Goal: Information Seeking & Learning: Learn about a topic

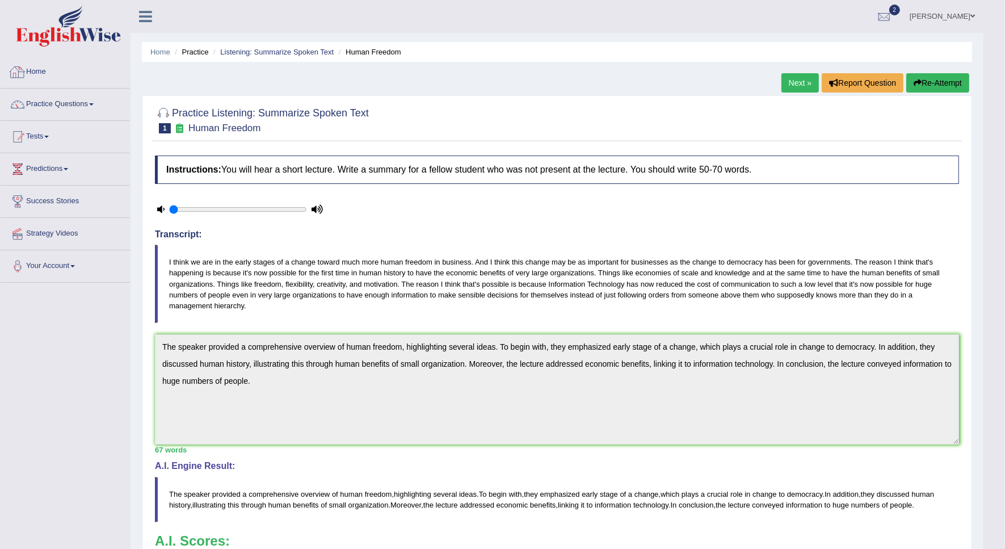
click at [36, 75] on link "Home" at bounding box center [65, 70] width 129 height 28
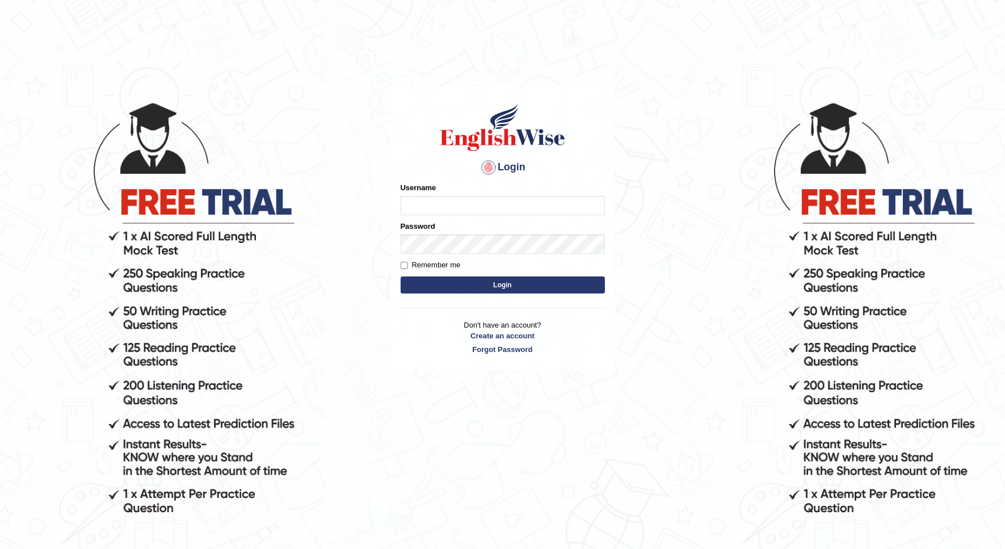
type input "Nidhi7774"
click at [440, 287] on button "Login" at bounding box center [503, 284] width 204 height 17
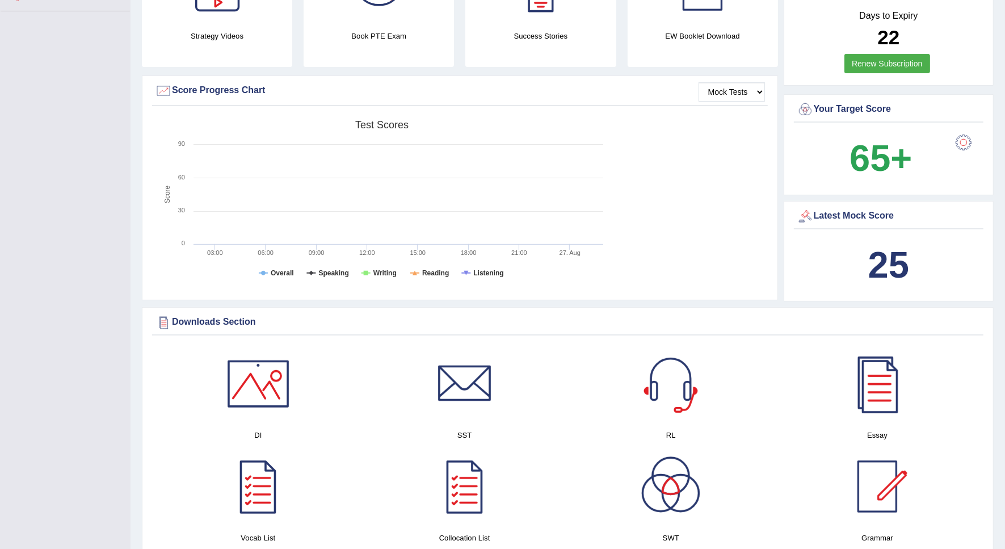
scroll to position [284, 0]
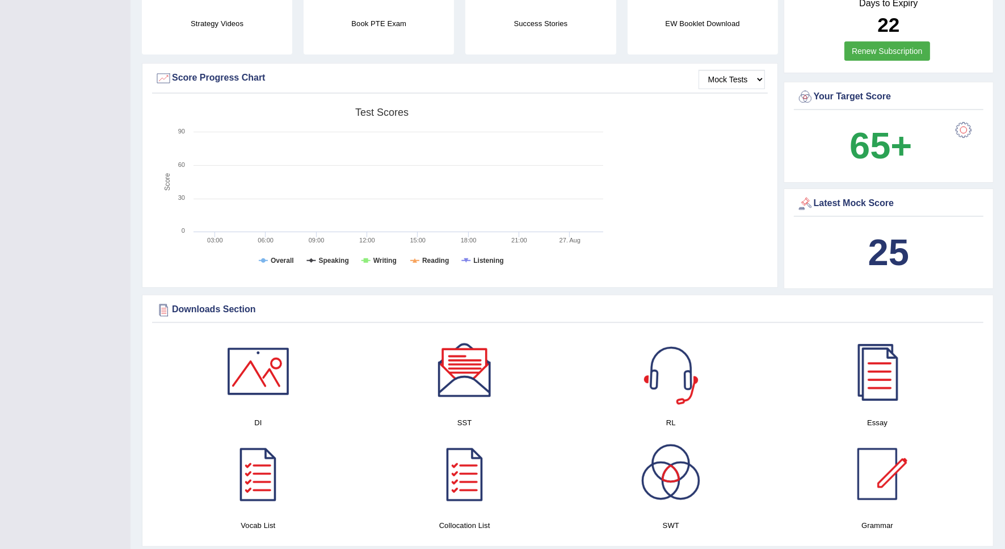
click at [882, 256] on b "25" at bounding box center [888, 252] width 41 height 41
click at [903, 254] on b "25" at bounding box center [888, 252] width 41 height 41
click at [902, 254] on b "25" at bounding box center [888, 252] width 41 height 41
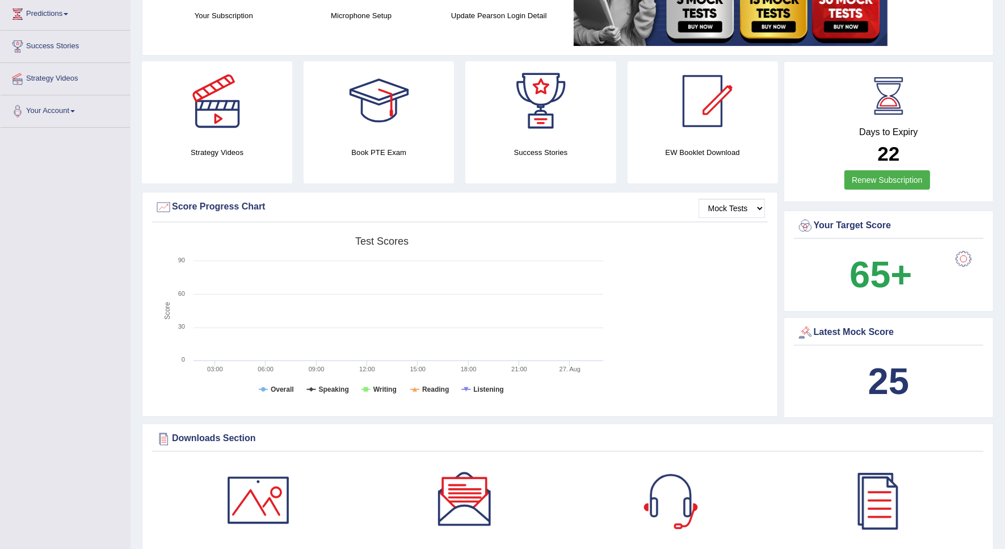
scroll to position [0, 0]
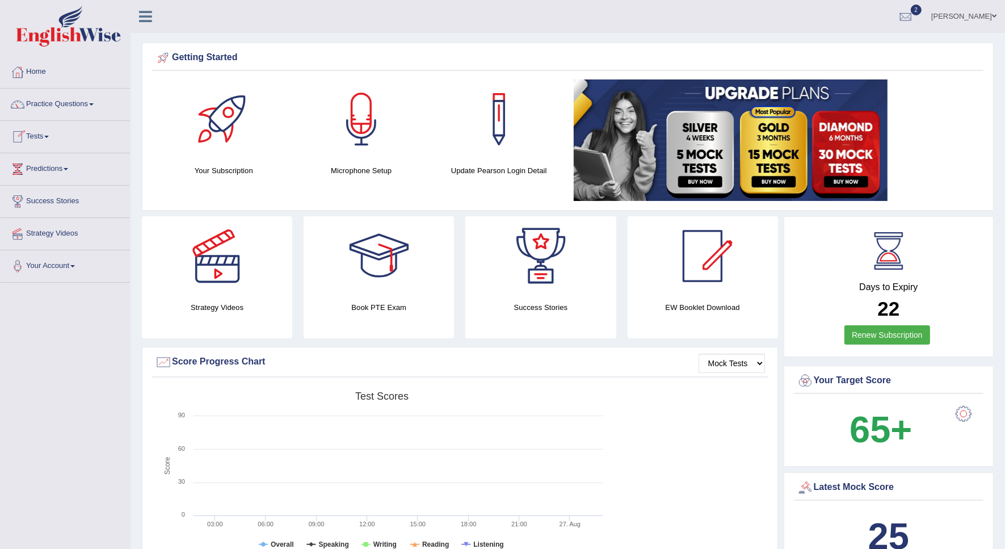
click at [28, 132] on link "Tests" at bounding box center [65, 135] width 129 height 28
click at [68, 108] on link "Practice Questions" at bounding box center [65, 103] width 129 height 28
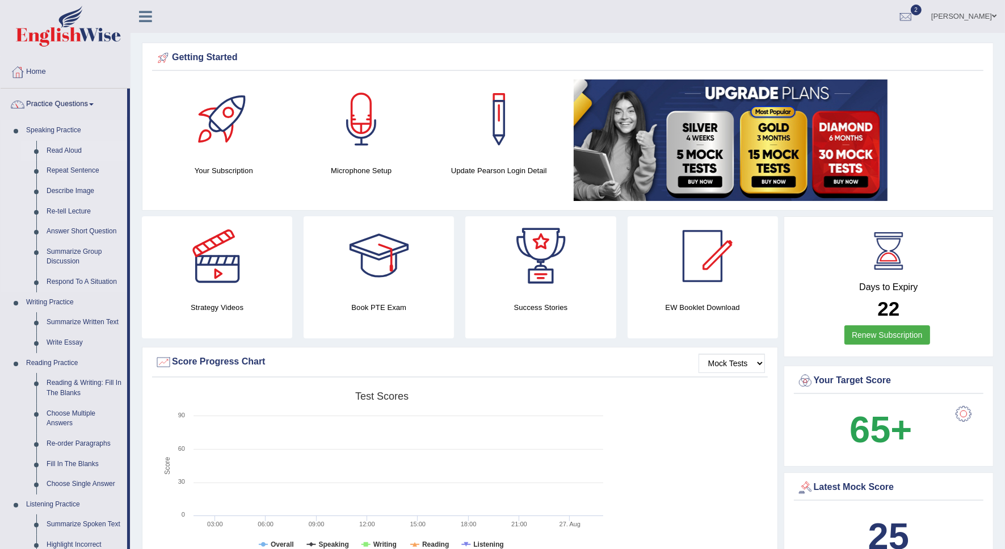
click at [72, 150] on link "Read Aloud" at bounding box center [84, 151] width 86 height 20
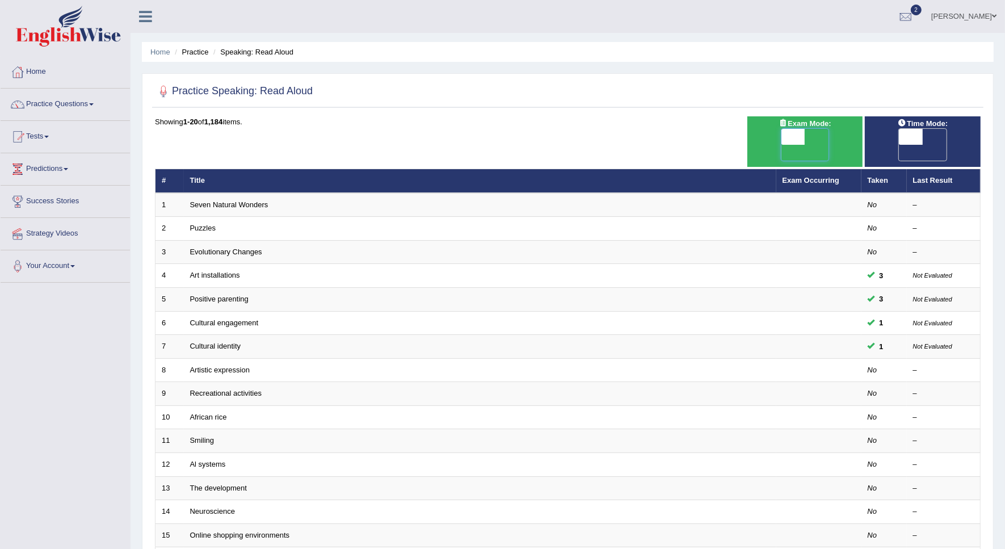
click at [786, 134] on span at bounding box center [793, 137] width 24 height 16
checkbox input "true"
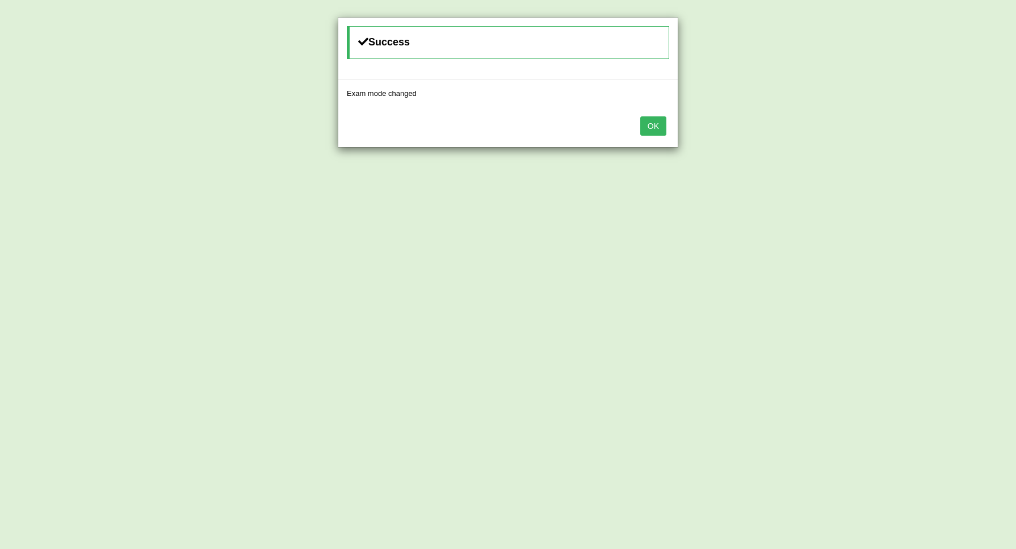
click at [647, 127] on button "OK" at bounding box center [653, 125] width 26 height 19
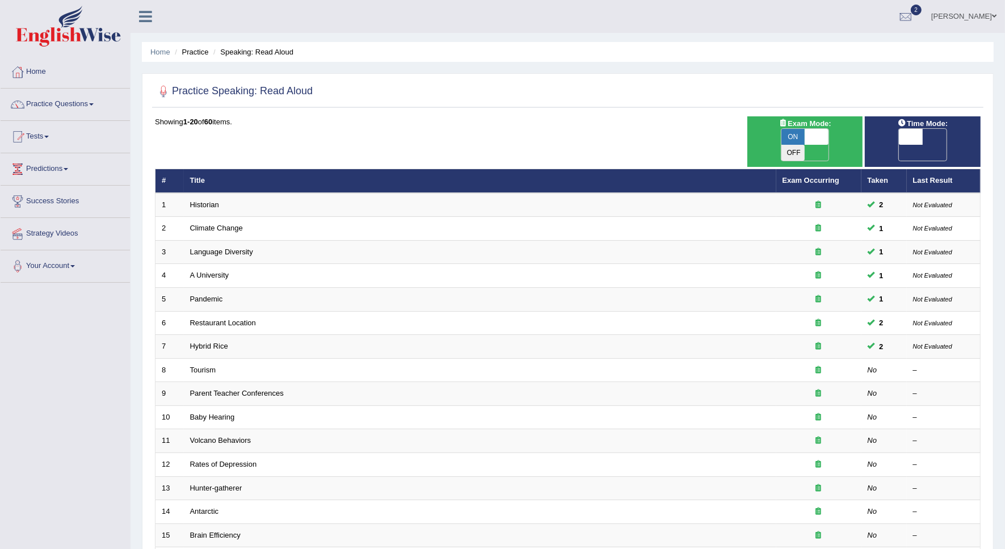
click at [916, 132] on span at bounding box center [911, 137] width 24 height 16
checkbox input "true"
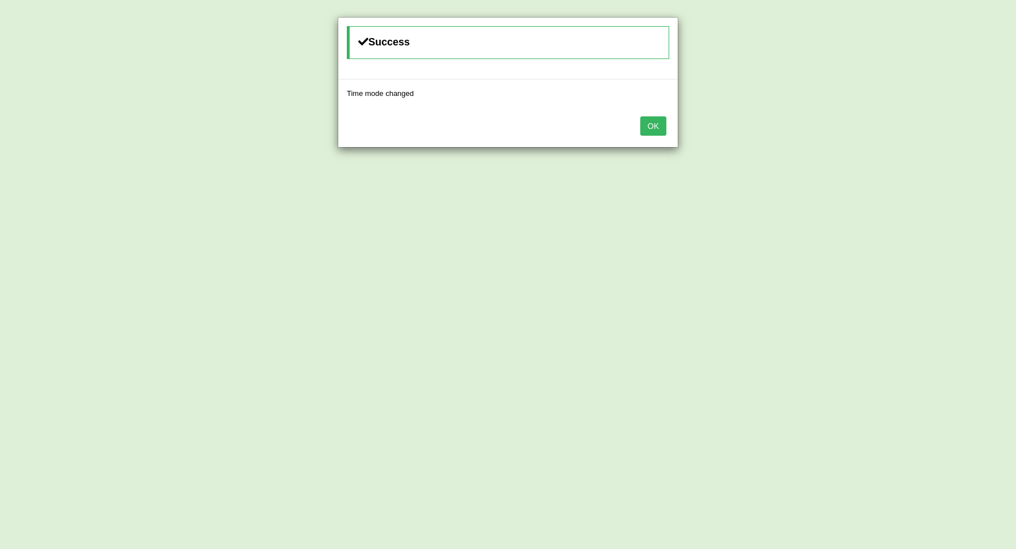
click at [654, 132] on button "OK" at bounding box center [653, 125] width 26 height 19
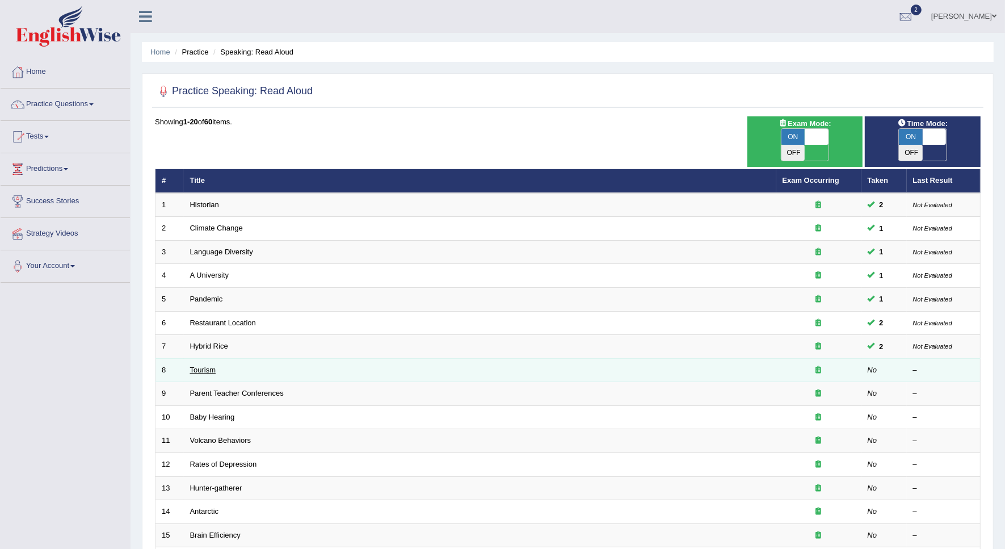
click at [196, 365] on link "Tourism" at bounding box center [203, 369] width 26 height 9
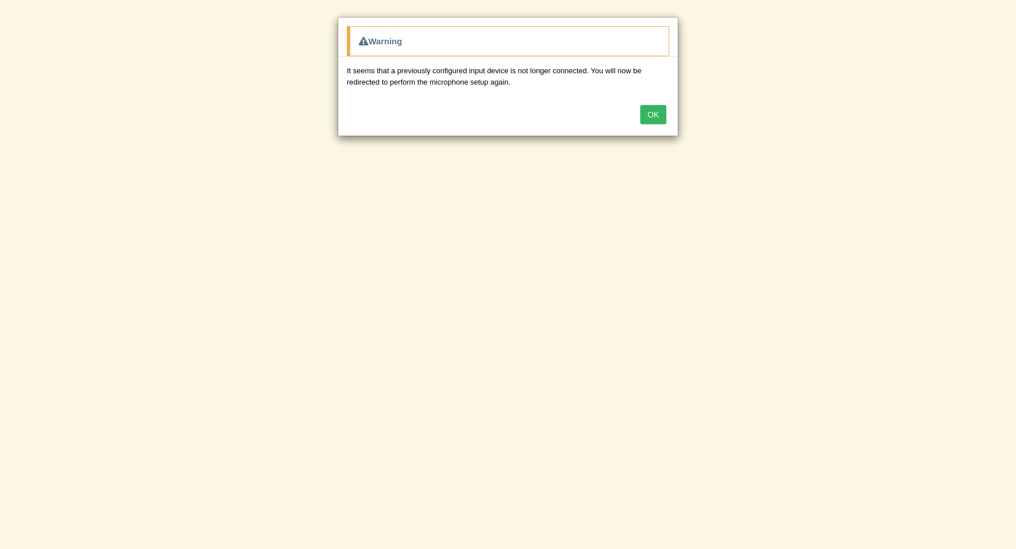
click at [654, 117] on button "OK" at bounding box center [653, 114] width 26 height 19
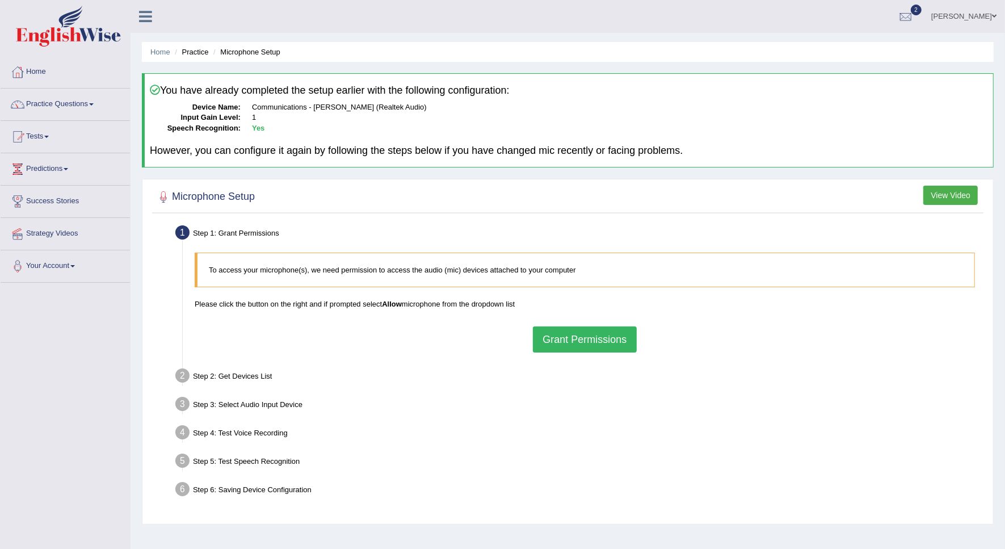
click at [571, 333] on button "Grant Permissions" at bounding box center [584, 339] width 103 height 26
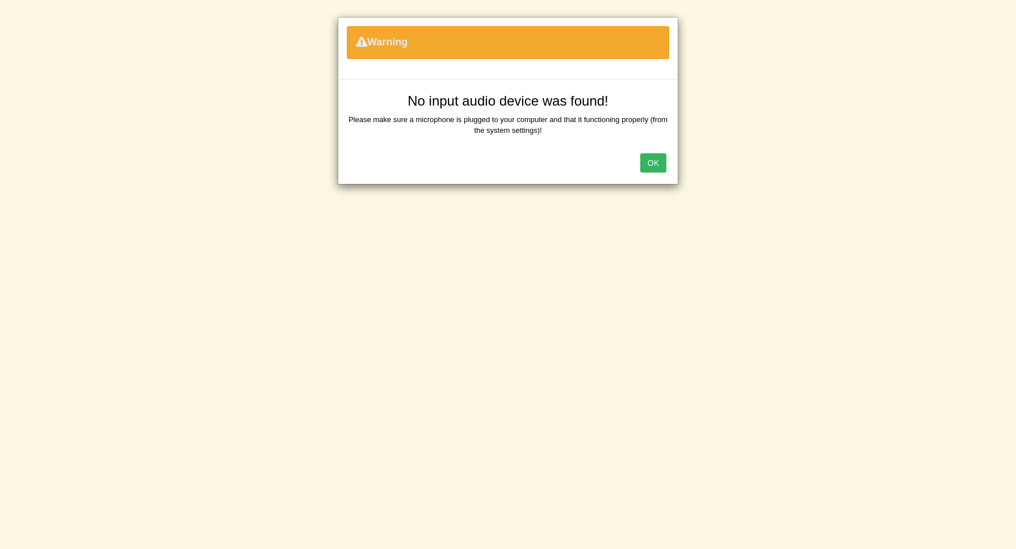
click at [649, 171] on button "OK" at bounding box center [653, 162] width 26 height 19
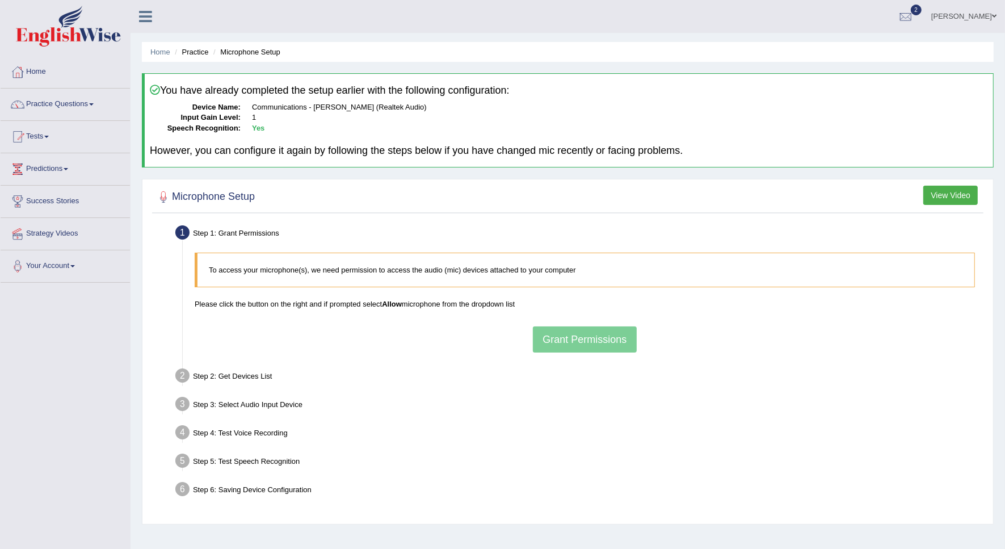
click at [548, 342] on div "To access your microphone(s), we need permission to access the audio (mic) devi…" at bounding box center [585, 302] width 792 height 111
click at [77, 107] on link "Practice Questions" at bounding box center [65, 103] width 129 height 28
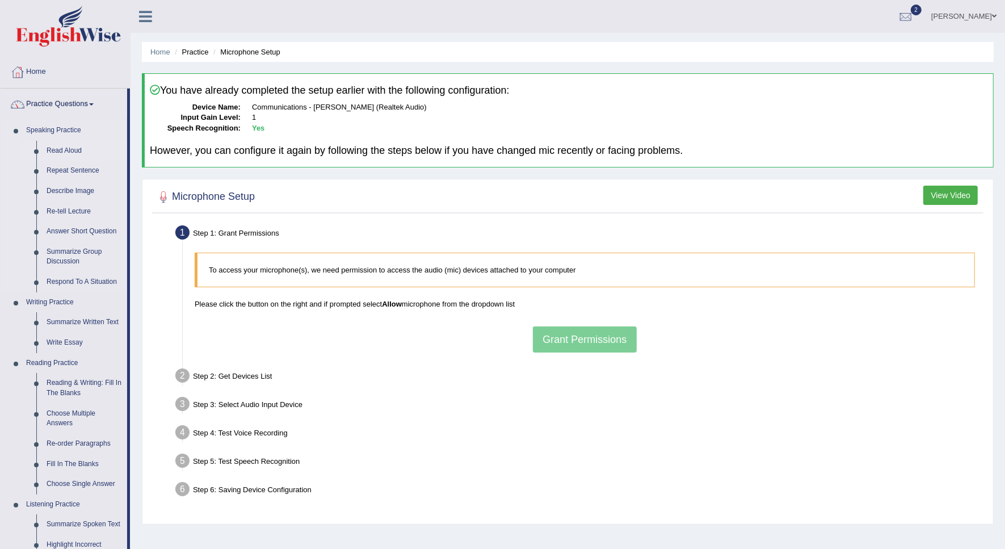
click at [82, 151] on link "Read Aloud" at bounding box center [84, 151] width 86 height 20
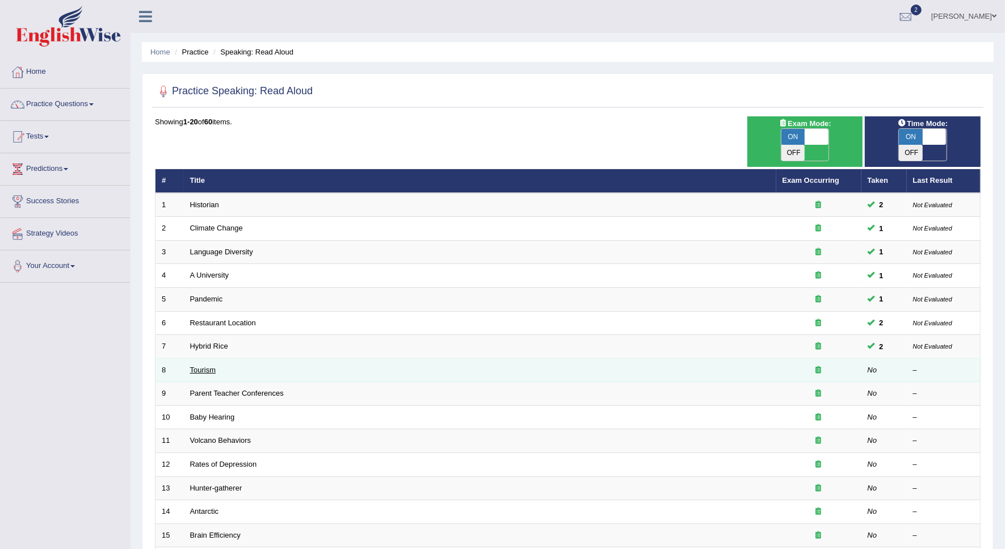
click at [206, 365] on link "Tourism" at bounding box center [203, 369] width 26 height 9
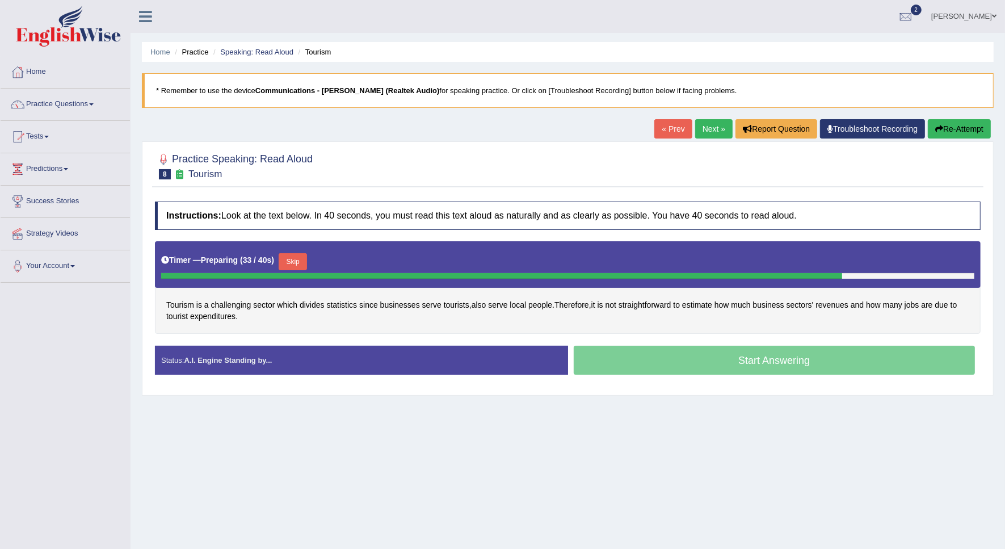
click at [288, 260] on button "Skip" at bounding box center [293, 261] width 28 height 17
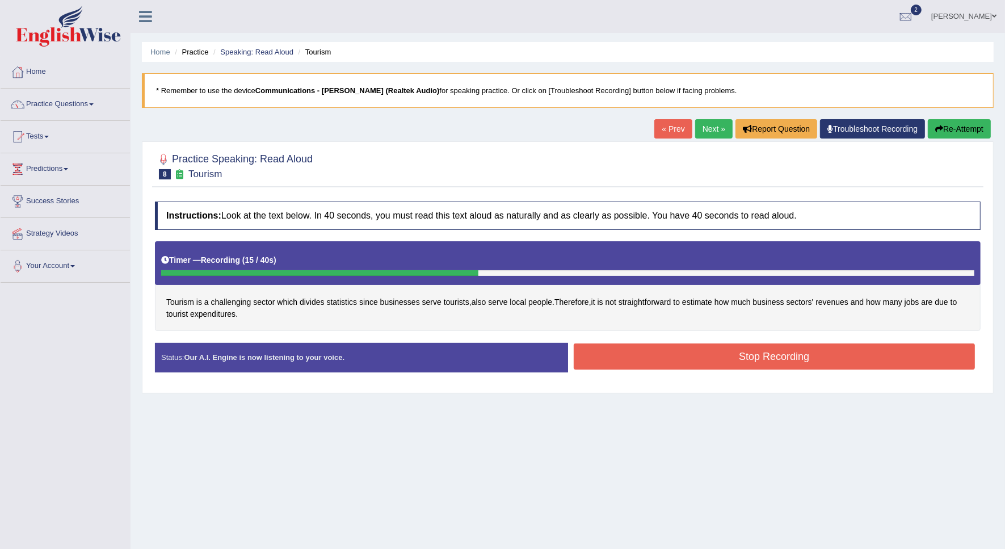
click at [608, 359] on button "Stop Recording" at bounding box center [775, 356] width 402 height 26
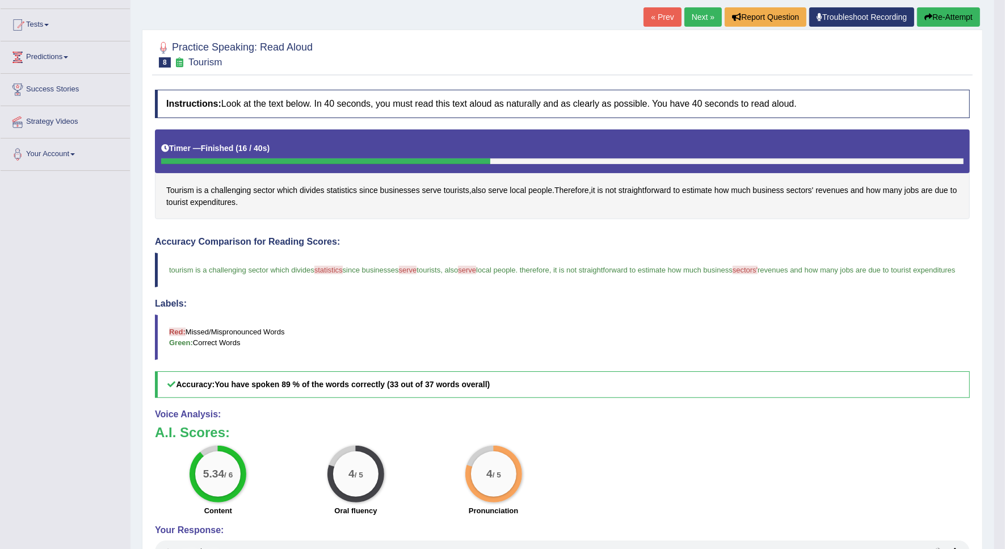
scroll to position [87, 0]
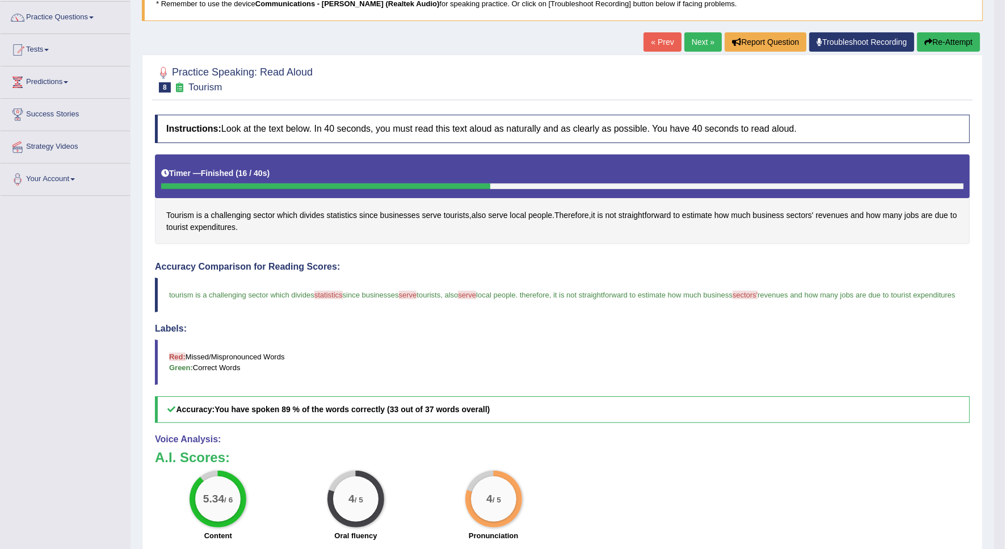
click at [690, 48] on link "Next »" at bounding box center [702, 41] width 37 height 19
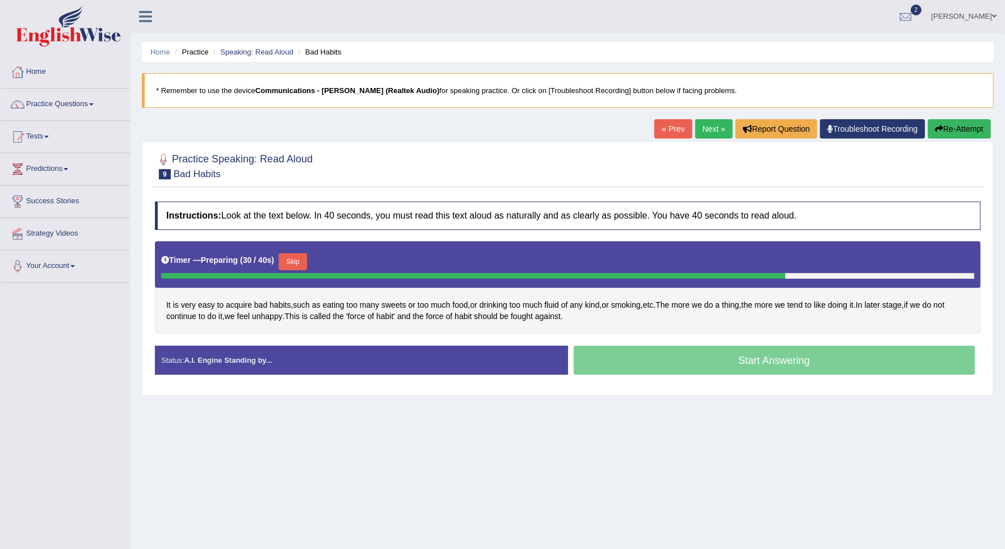
click at [301, 265] on button "Skip" at bounding box center [293, 261] width 28 height 17
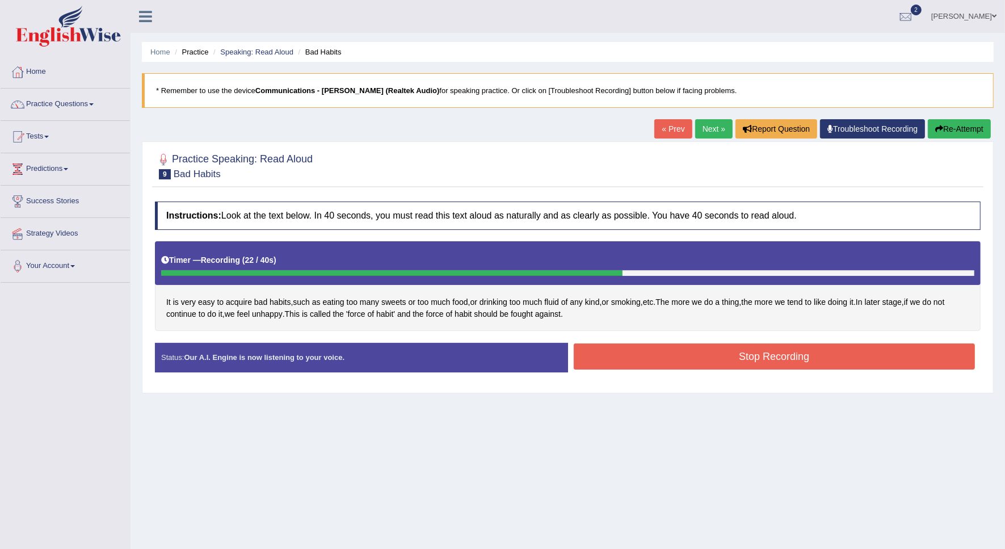
click at [646, 356] on button "Stop Recording" at bounding box center [775, 356] width 402 height 26
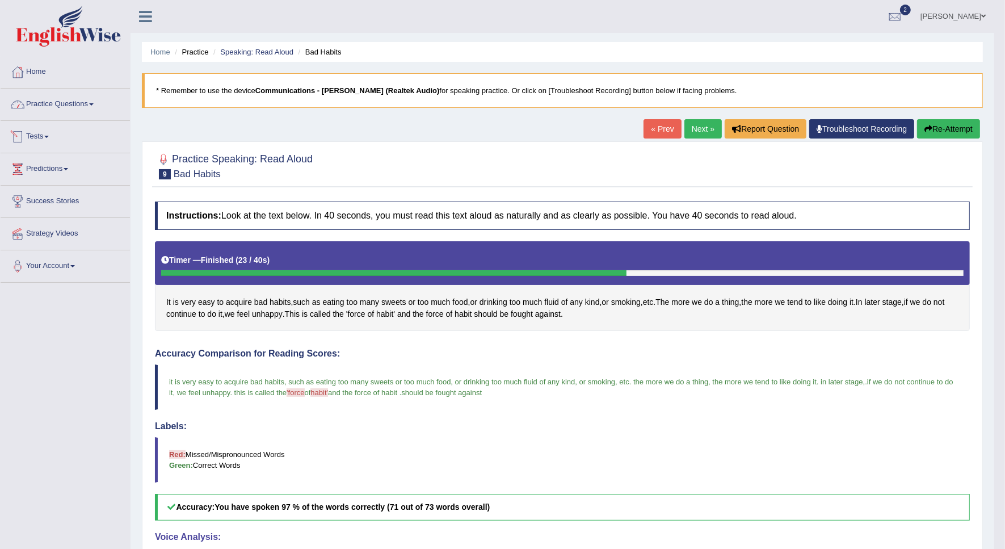
click at [65, 103] on link "Practice Questions" at bounding box center [65, 103] width 129 height 28
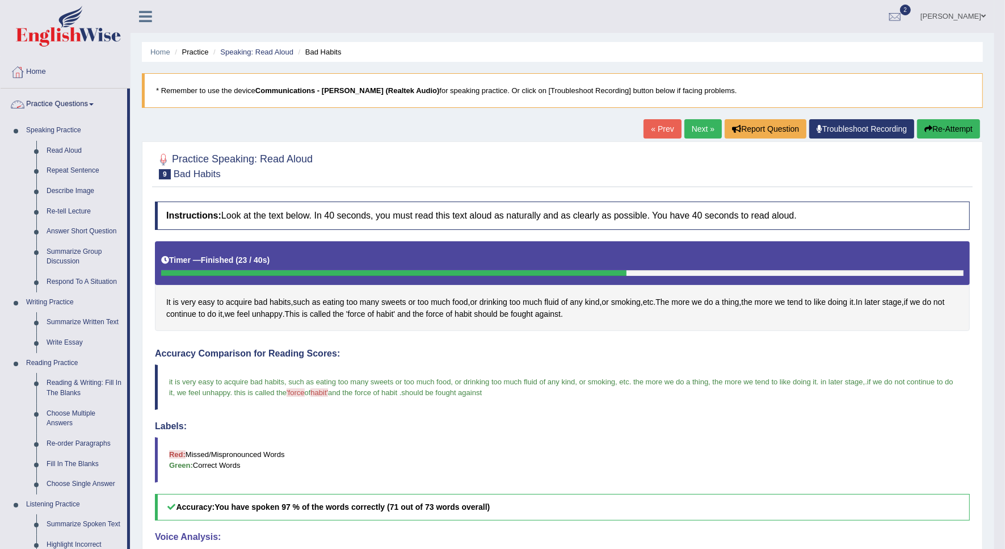
click at [94, 105] on span at bounding box center [91, 104] width 5 height 2
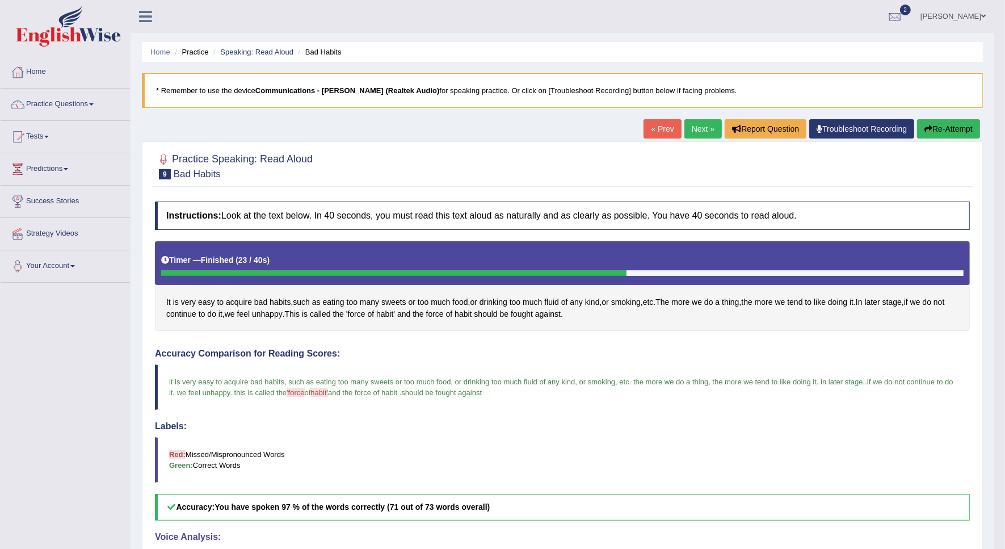
click at [48, 134] on link "Tests" at bounding box center [65, 135] width 129 height 28
click at [77, 162] on link "Take Practice Sectional Test" at bounding box center [74, 163] width 106 height 20
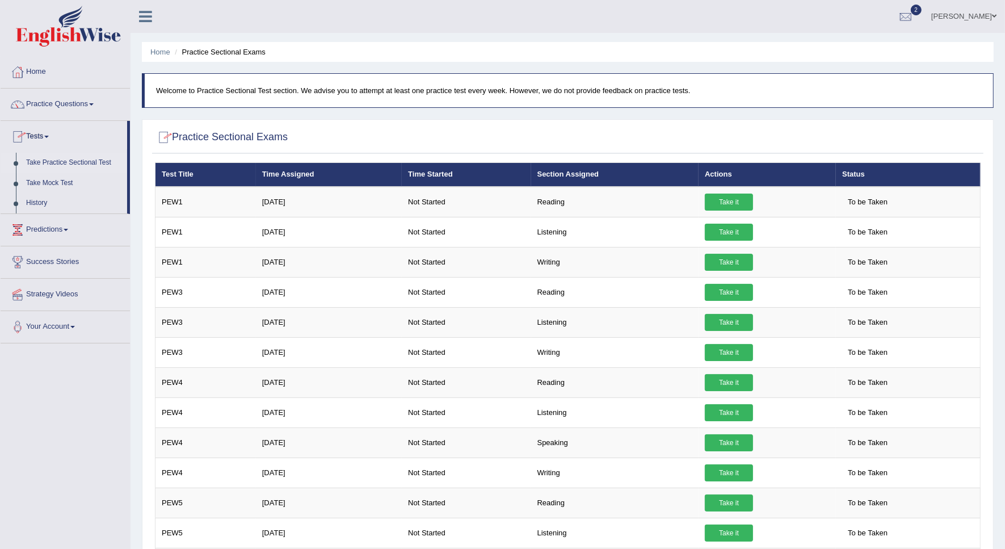
click at [61, 162] on link "Take Practice Sectional Test" at bounding box center [74, 163] width 106 height 20
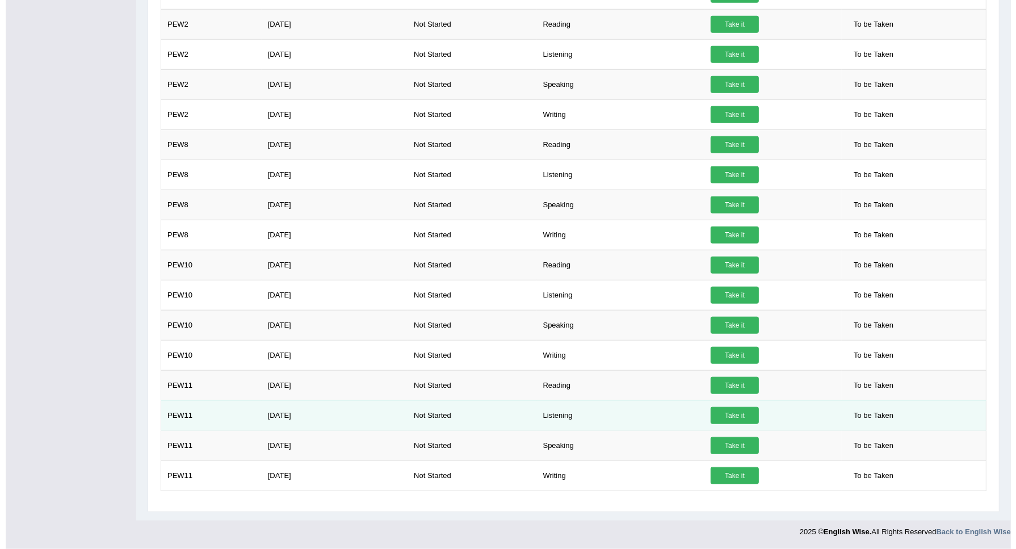
scroll to position [977, 0]
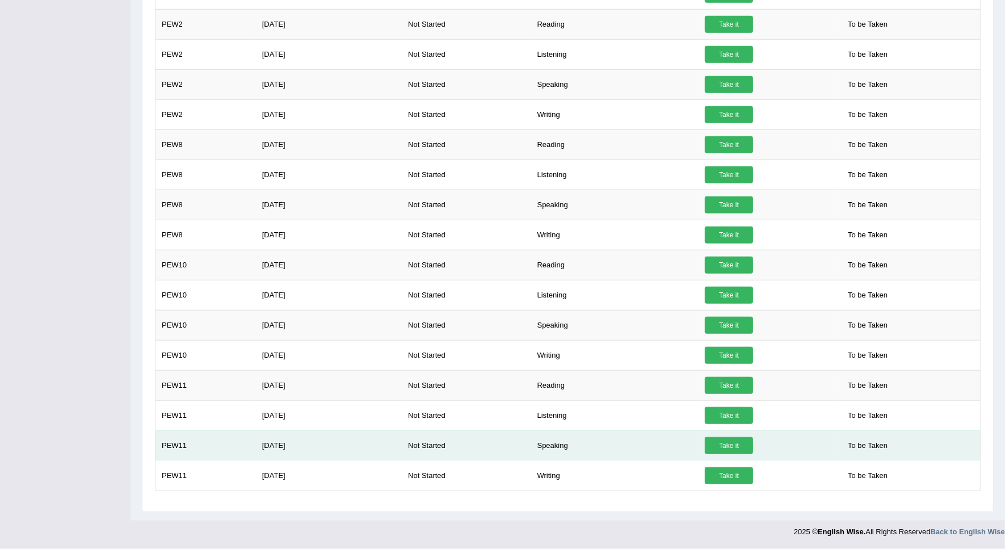
click at [737, 443] on link "Take it" at bounding box center [729, 445] width 48 height 17
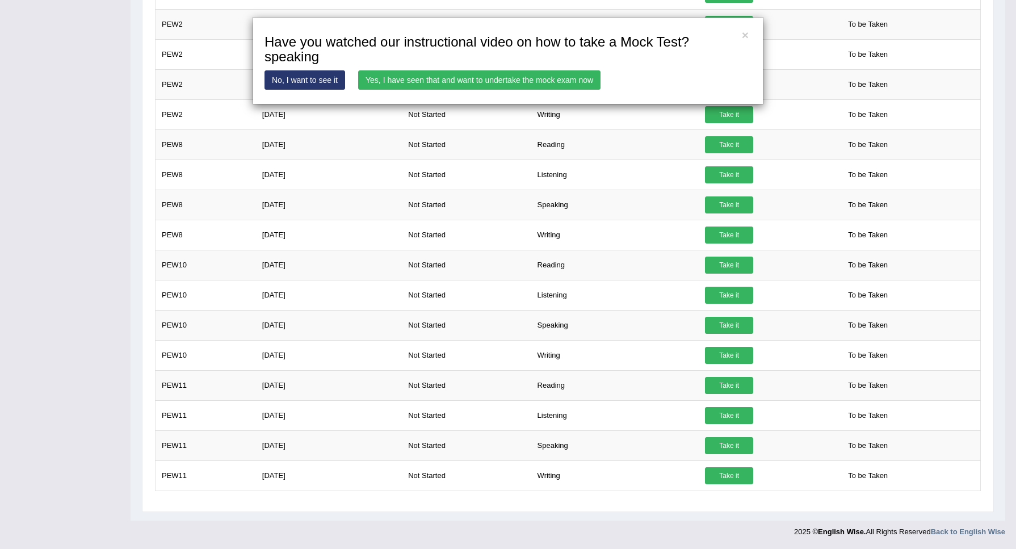
click at [563, 78] on link "Yes, I have seen that and want to undertake the mock exam now" at bounding box center [479, 79] width 242 height 19
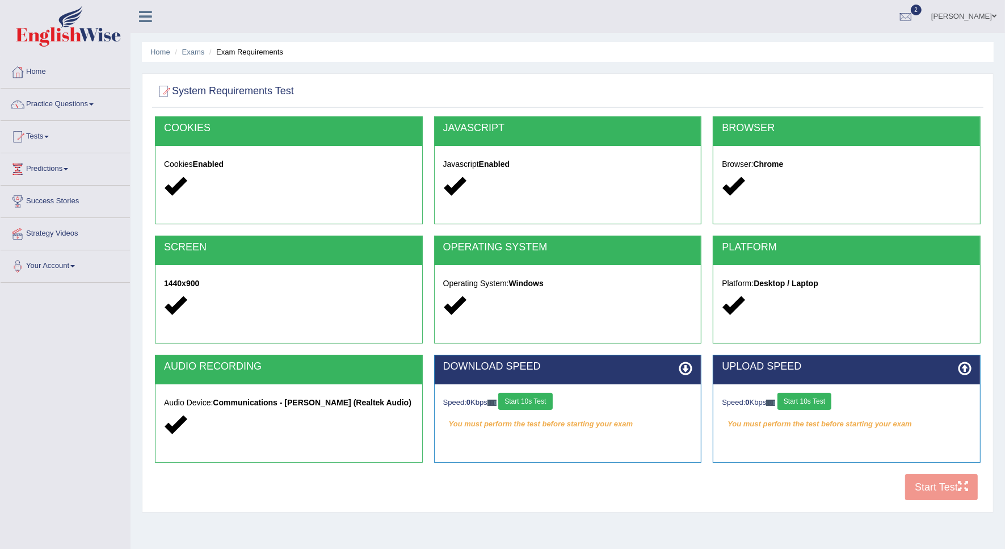
click at [542, 402] on button "Start 10s Test" at bounding box center [525, 401] width 54 height 17
click at [812, 403] on button "Start 10s Test" at bounding box center [804, 401] width 54 height 17
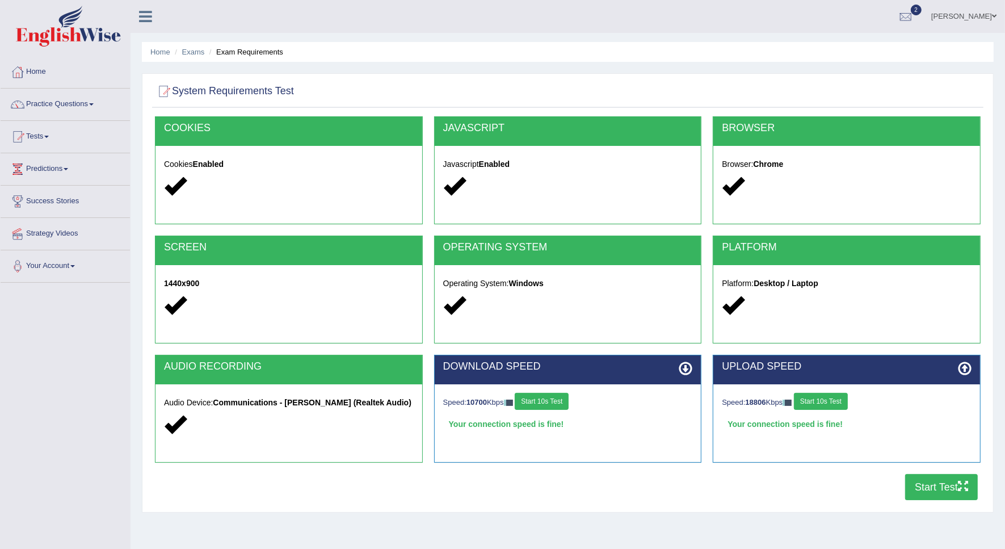
click at [966, 485] on icon "button" at bounding box center [963, 486] width 10 height 10
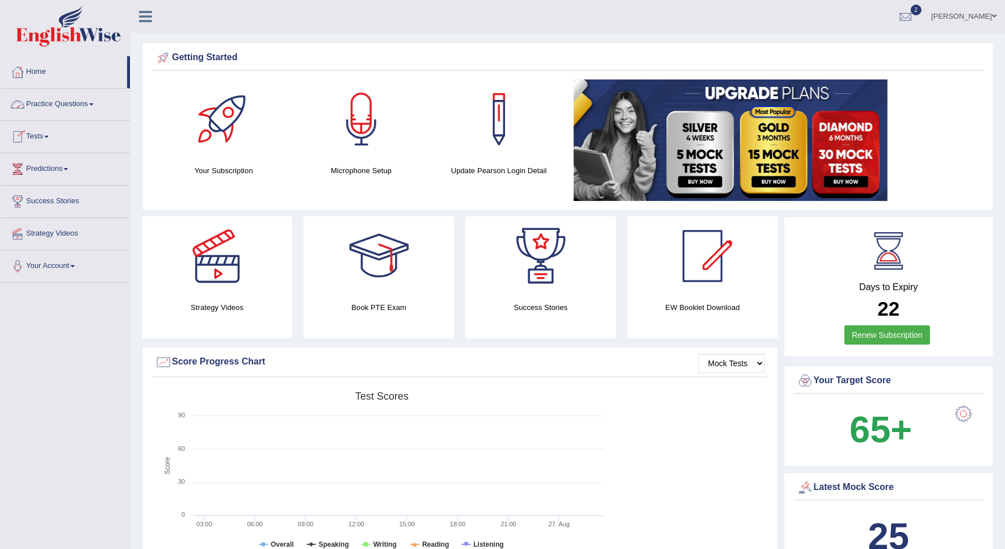
click at [87, 108] on link "Practice Questions" at bounding box center [65, 103] width 129 height 28
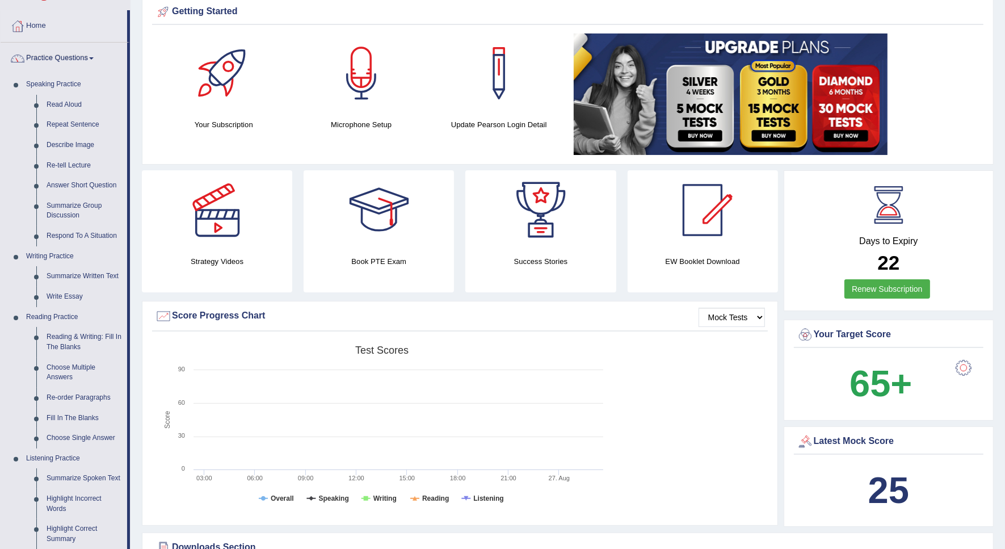
scroll to position [71, 0]
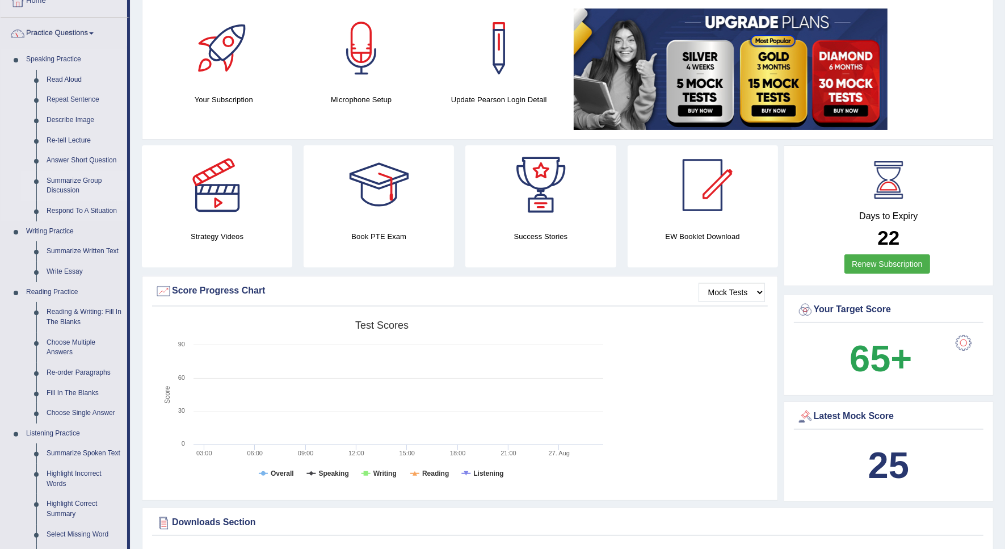
click at [68, 179] on link "Summarize Group Discussion" at bounding box center [84, 186] width 86 height 30
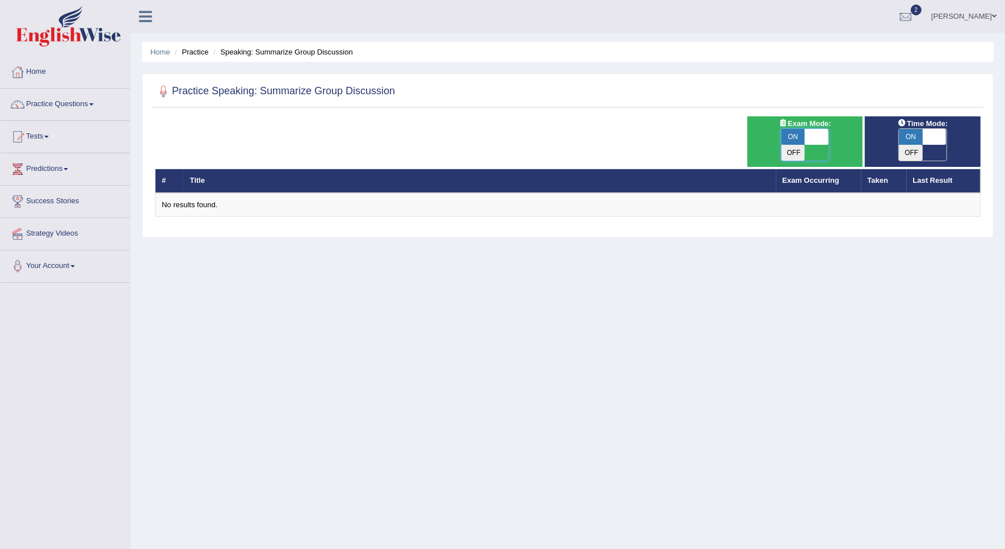
click at [823, 140] on span at bounding box center [817, 137] width 24 height 16
checkbox input "false"
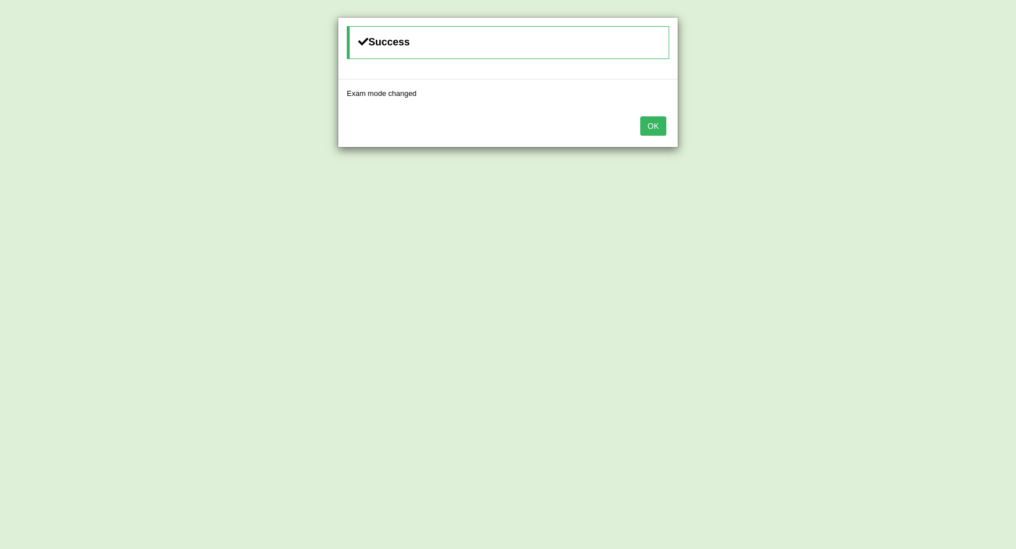
click at [655, 128] on button "OK" at bounding box center [653, 125] width 26 height 19
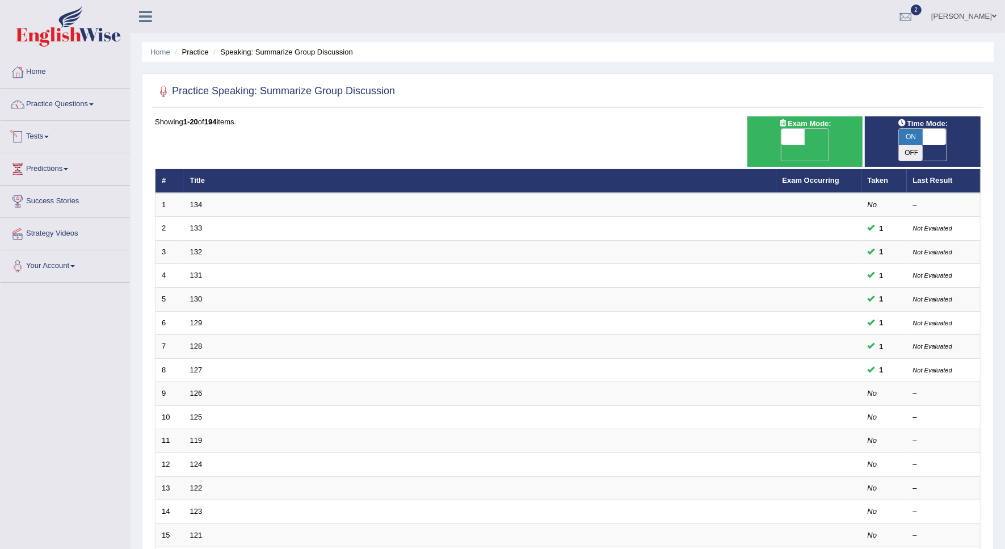
click at [49, 134] on link "Tests" at bounding box center [65, 135] width 129 height 28
click at [78, 163] on link "Take Practice Sectional Test" at bounding box center [74, 163] width 106 height 20
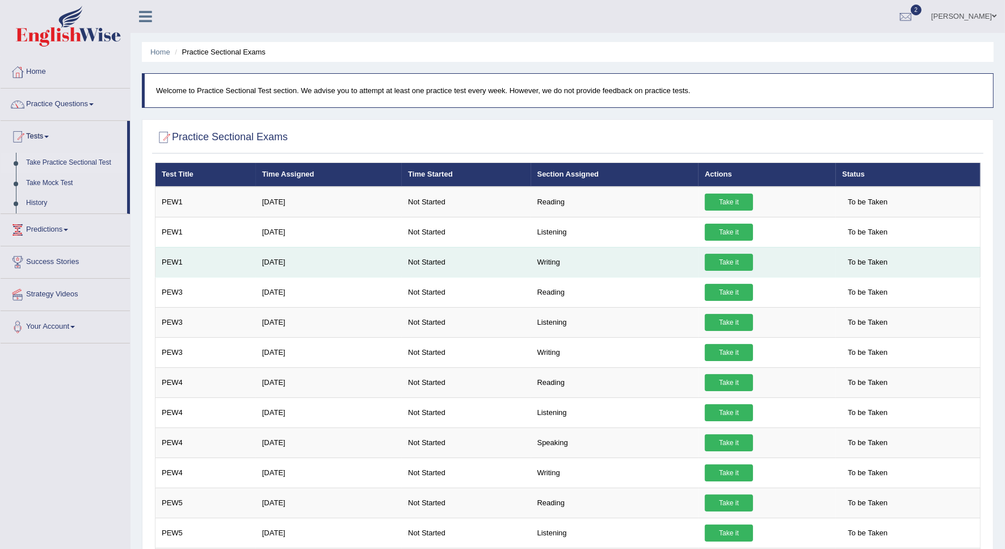
click at [717, 267] on link "Take it" at bounding box center [729, 262] width 48 height 17
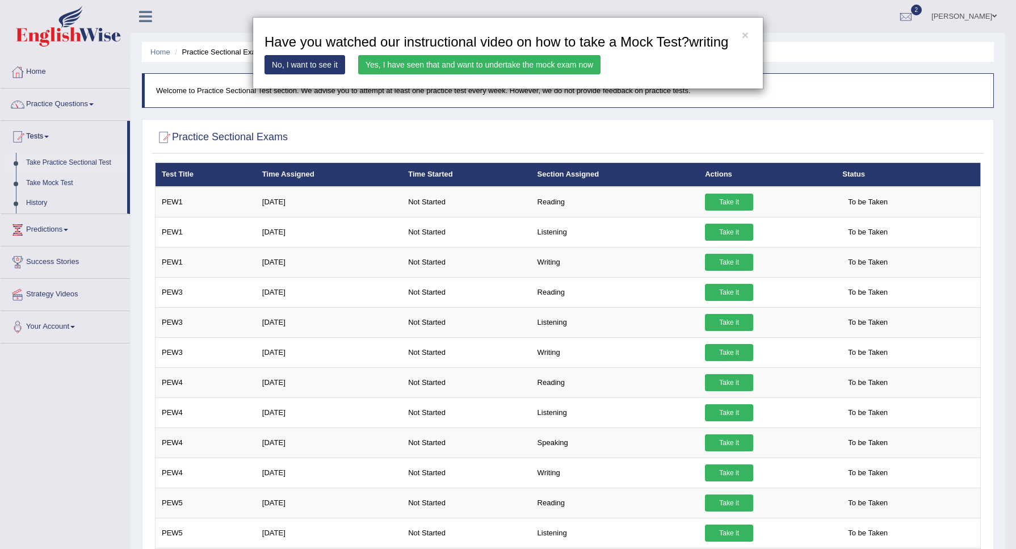
click at [549, 67] on link "Yes, I have seen that and want to undertake the mock exam now" at bounding box center [479, 64] width 242 height 19
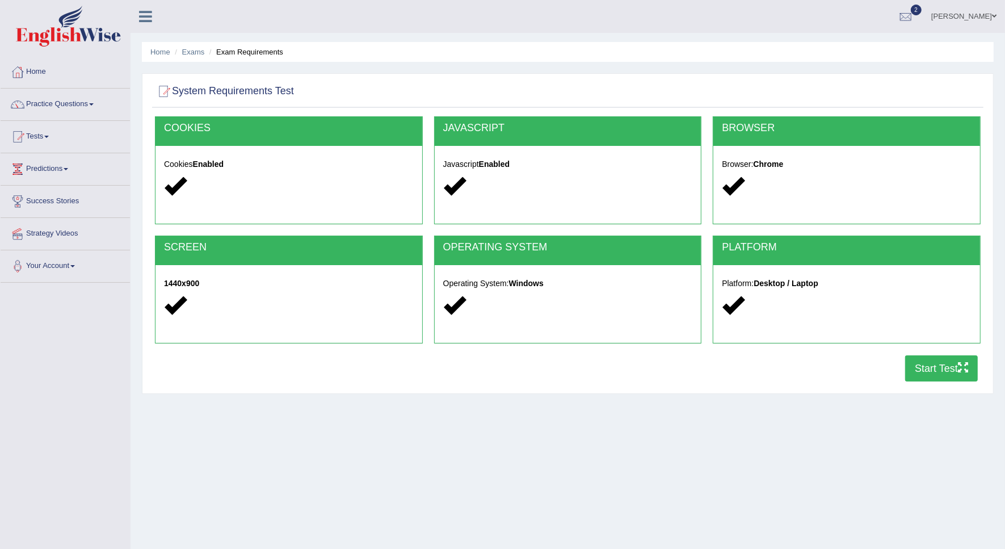
click at [942, 369] on button "Start Test" at bounding box center [941, 368] width 73 height 26
